Goal: Find specific page/section: Find specific page/section

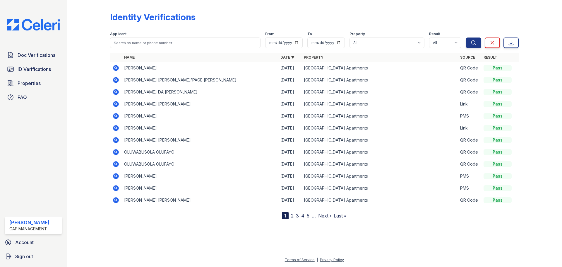
click at [173, 67] on td "[PERSON_NAME]" at bounding box center [200, 68] width 156 height 12
click at [116, 68] on icon at bounding box center [115, 67] width 1 height 1
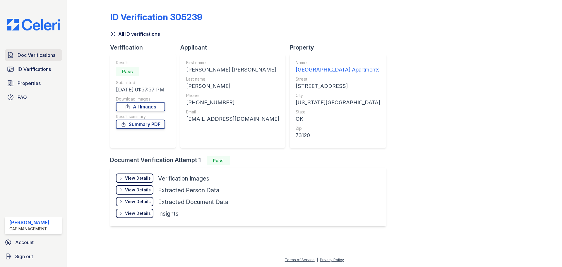
click at [35, 59] on span "Doc Verifications" at bounding box center [37, 55] width 38 height 7
click at [23, 73] on link "ID Verifications" at bounding box center [33, 69] width 57 height 12
click at [23, 67] on span "ID Verifications" at bounding box center [34, 69] width 33 height 7
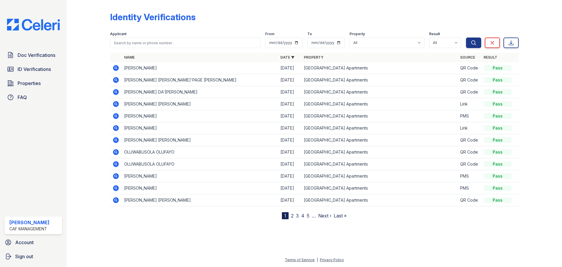
click at [32, 50] on link "Doc Verifications" at bounding box center [33, 55] width 57 height 12
click at [36, 60] on link "Doc Verifications" at bounding box center [33, 55] width 57 height 12
click at [26, 74] on link "ID Verifications" at bounding box center [33, 69] width 57 height 12
click at [124, 102] on td "[PERSON_NAME] [PERSON_NAME]" at bounding box center [200, 104] width 156 height 12
click at [28, 71] on span "ID Verifications" at bounding box center [34, 69] width 33 height 7
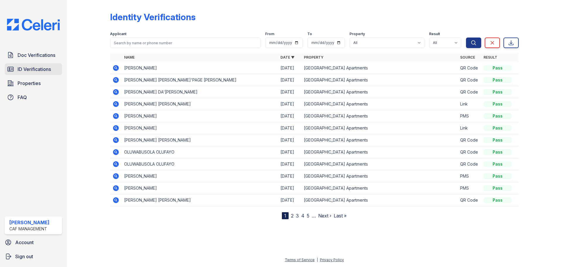
click at [32, 70] on span "ID Verifications" at bounding box center [34, 69] width 33 height 7
click at [27, 56] on span "Doc Verifications" at bounding box center [37, 55] width 38 height 7
click at [32, 71] on span "ID Verifications" at bounding box center [34, 69] width 33 height 7
click at [458, 208] on div "Name Date ▼ Property Source Result [PERSON_NAME] [DATE] Penn Station Apartments…" at bounding box center [314, 136] width 409 height 166
click at [35, 68] on span "ID Verifications" at bounding box center [34, 69] width 33 height 7
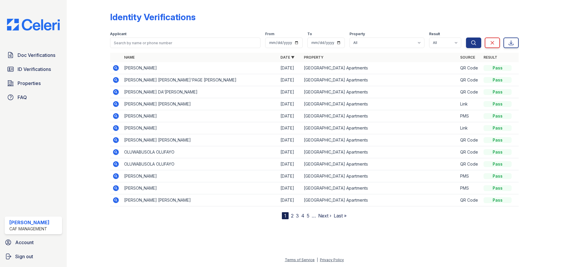
click at [35, 78] on link "Properties" at bounding box center [33, 83] width 57 height 12
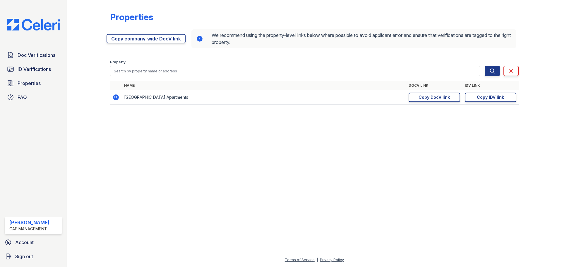
click at [154, 109] on div "Name DocV Link IDV Link Penn Station Apartments [URL][DOMAIN_NAME] Copy DocV li…" at bounding box center [314, 96] width 409 height 30
click at [47, 70] on span "ID Verifications" at bounding box center [34, 69] width 33 height 7
